Goal: Task Accomplishment & Management: Complete application form

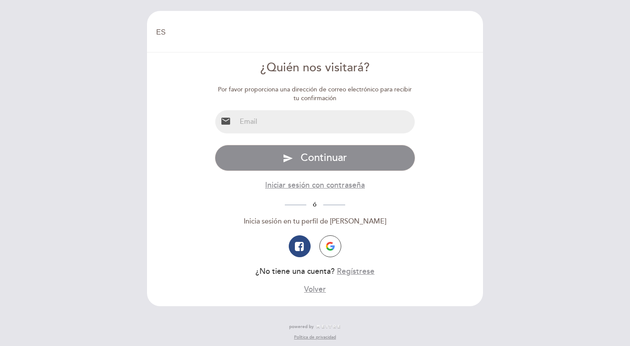
select select "es"
click at [248, 122] on input "email" at bounding box center [325, 121] width 179 height 23
click at [247, 118] on input "email" at bounding box center [325, 121] width 179 height 23
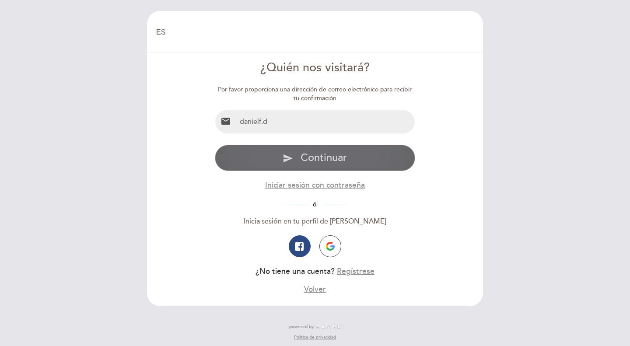
type input "[EMAIL_ADDRESS][PERSON_NAME][DOMAIN_NAME]"
click at [324, 157] on span "Continuar" at bounding box center [323, 157] width 46 height 13
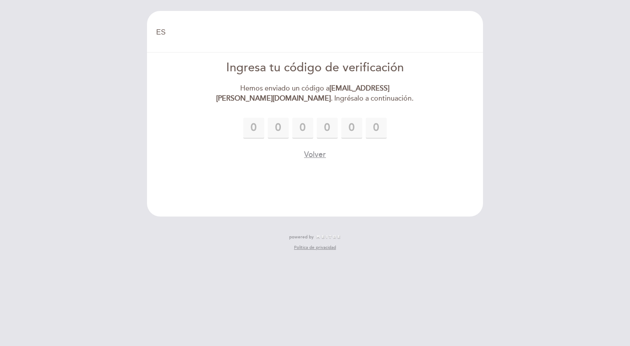
type input "2"
type input "7"
type input "3"
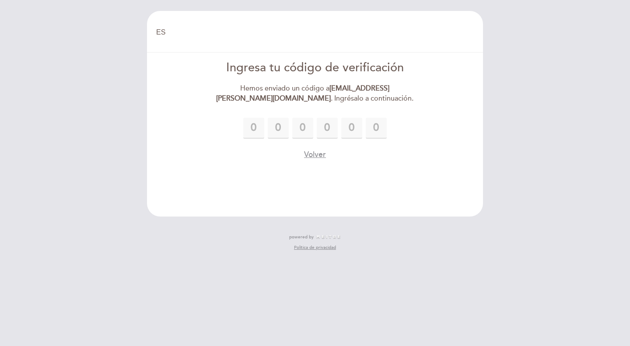
type input "4"
click at [317, 156] on button "Volver" at bounding box center [315, 154] width 22 height 11
